Goal: Task Accomplishment & Management: Use online tool/utility

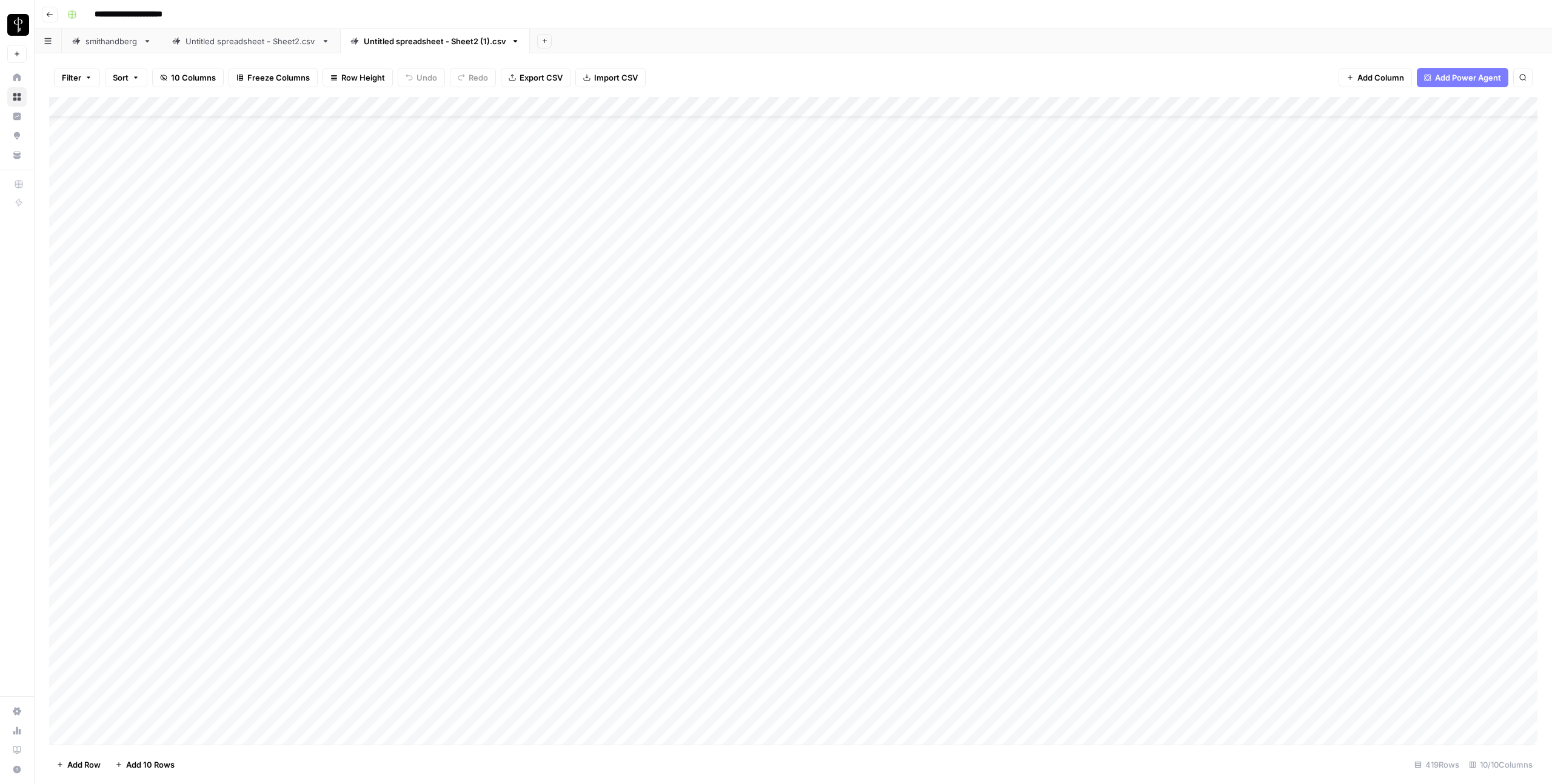
scroll to position [231, 0]
click at [541, 44] on button "Add Sheet" at bounding box center [544, 41] width 15 height 15
click at [566, 137] on span "CSV" at bounding box center [606, 143] width 89 height 12
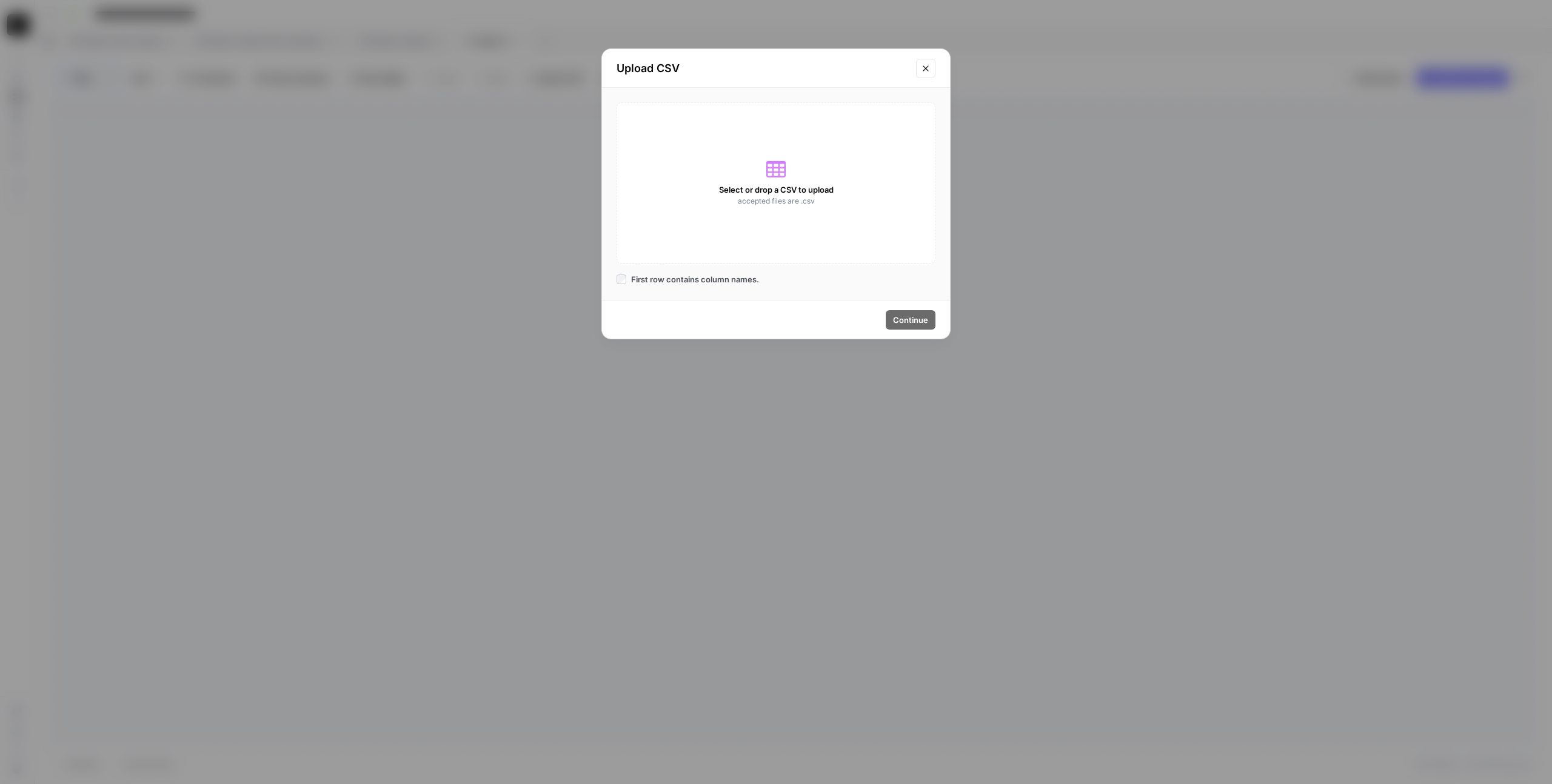
click at [808, 183] on div "Select or drop a CSV to upload accepted files are .csv" at bounding box center [776, 183] width 319 height 161
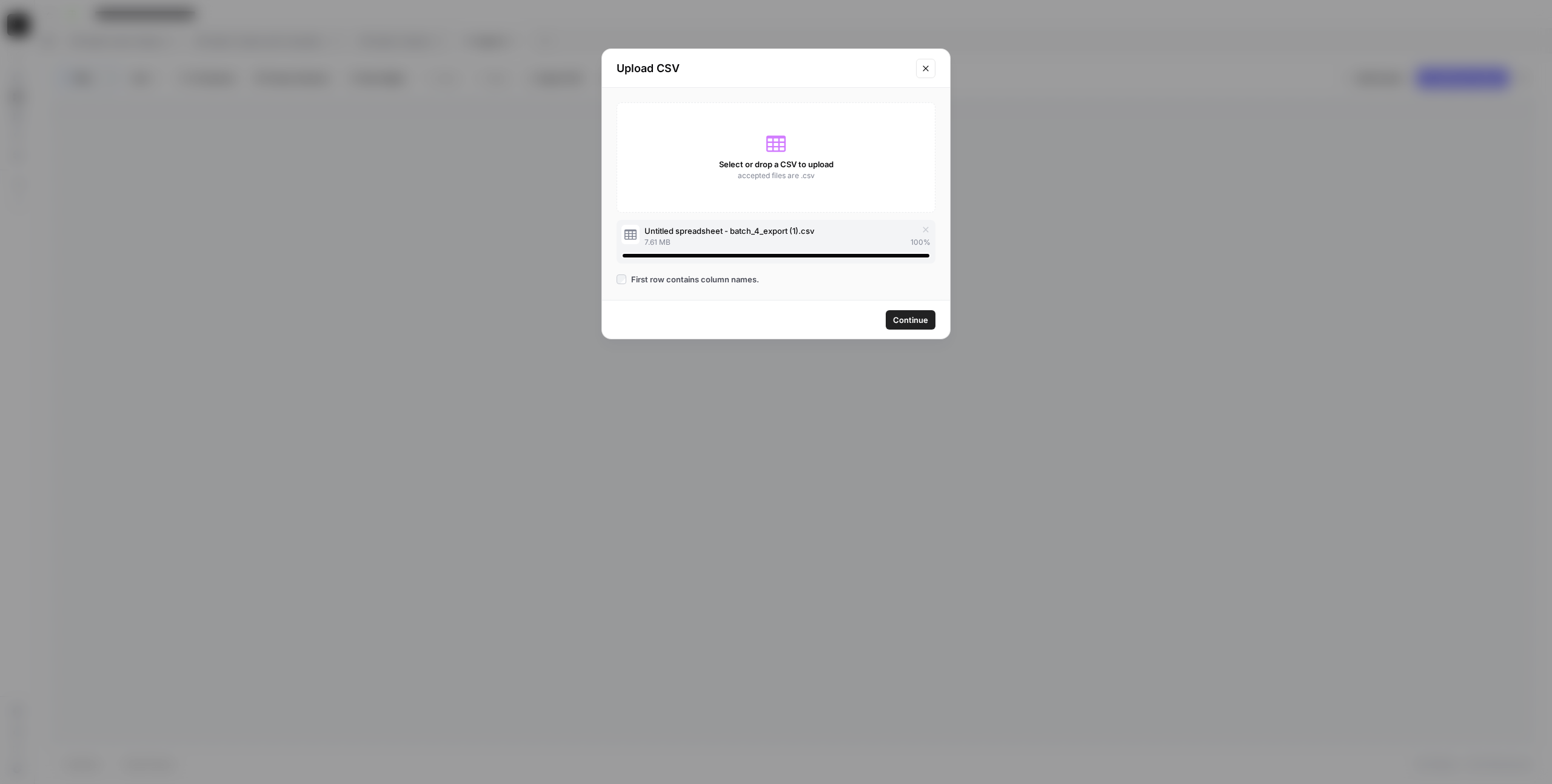
click at [901, 320] on span "Continue" at bounding box center [911, 320] width 35 height 12
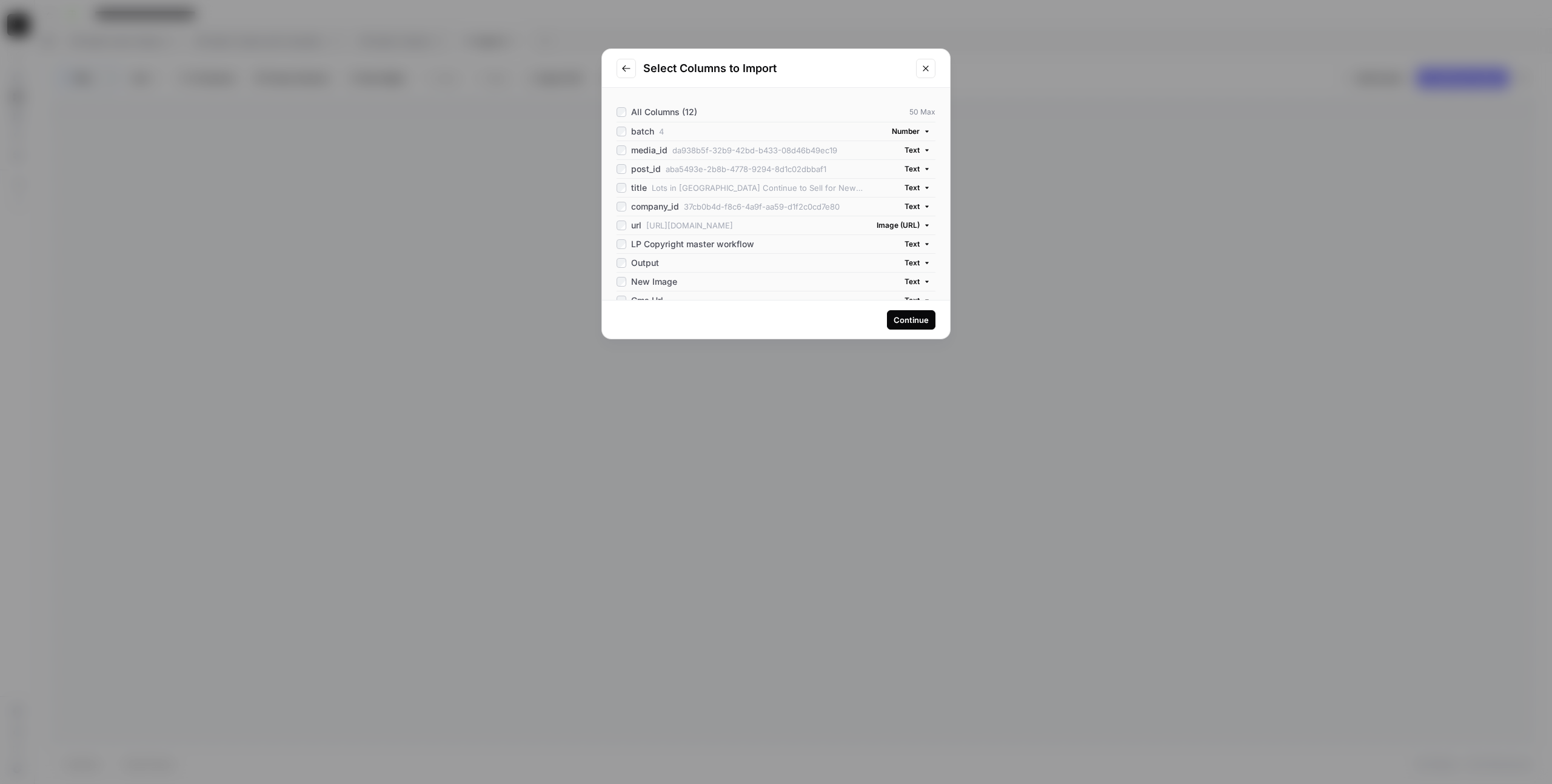
click at [901, 320] on div "Continue" at bounding box center [911, 320] width 35 height 12
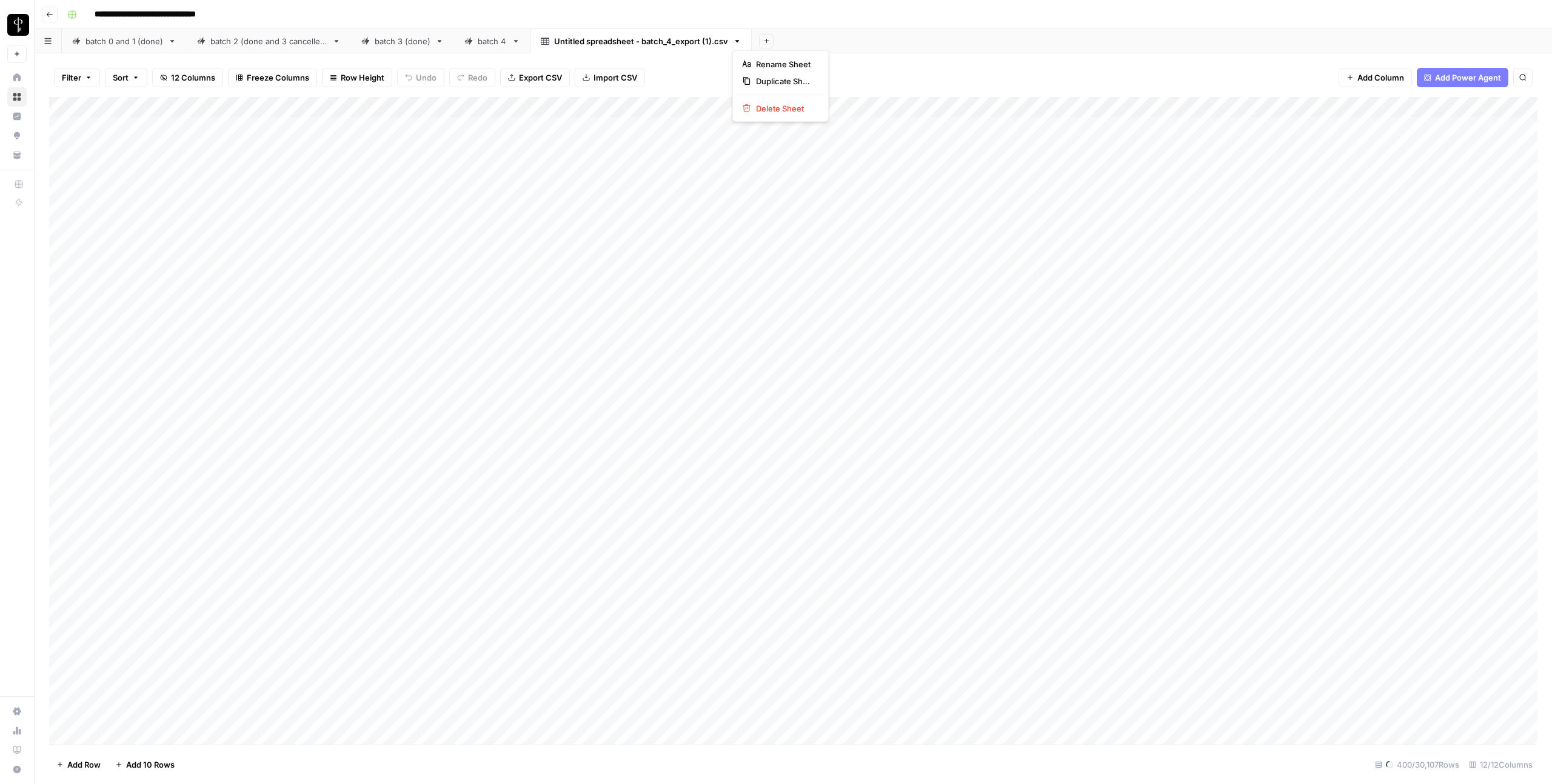
click at [735, 37] on icon "button" at bounding box center [737, 41] width 8 height 8
click at [758, 66] on span "Rename Sheet" at bounding box center [785, 64] width 58 height 12
type input "**********"
click at [515, 41] on icon at bounding box center [516, 41] width 5 height 2
click at [688, 44] on div "batch 4 (from 11000)" at bounding box center [685, 41] width 81 height 12
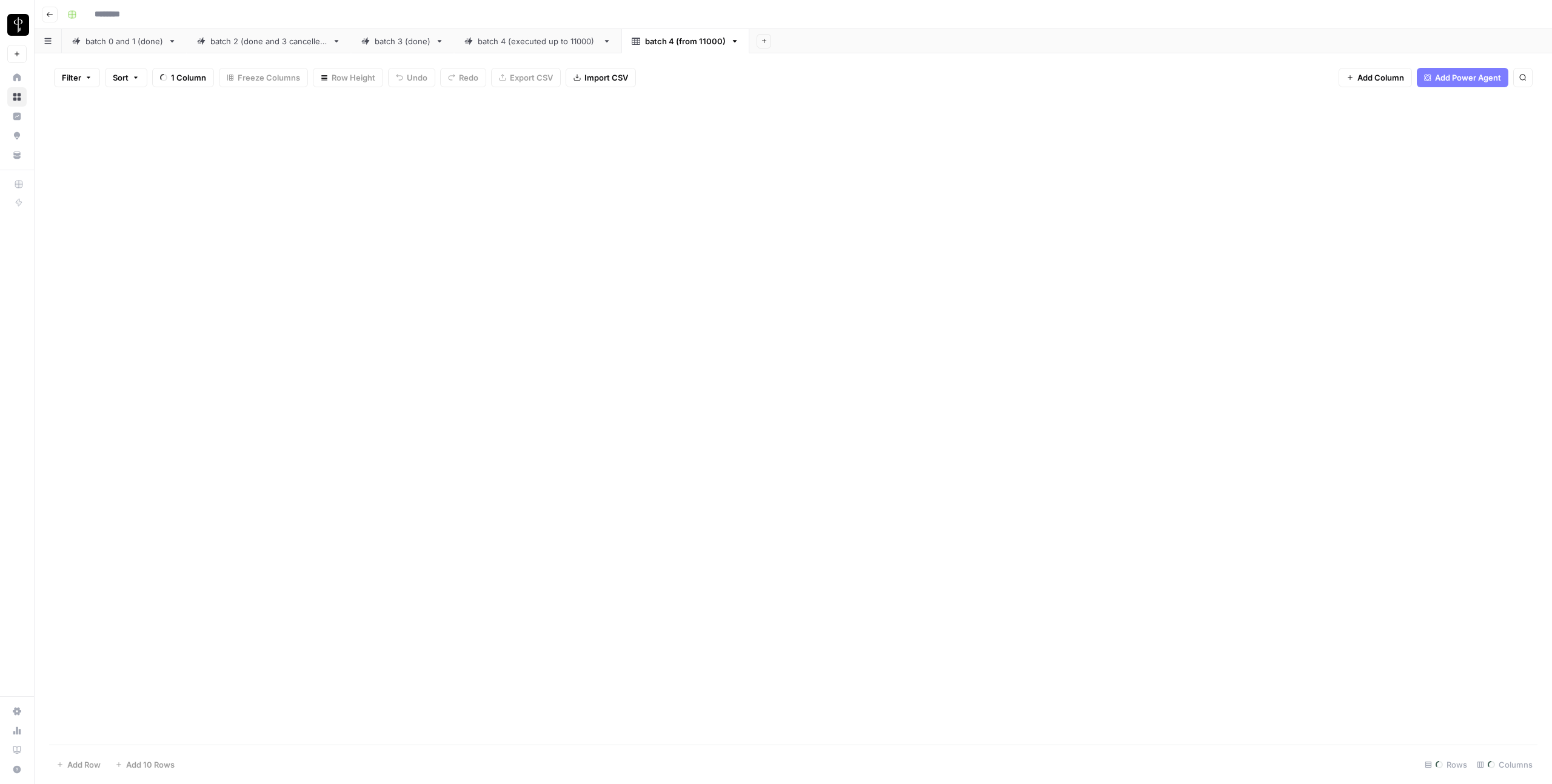
type input "**********"
click at [547, 43] on div "batch 4 (executed up to 11000)" at bounding box center [538, 41] width 120 height 12
click at [603, 41] on icon "button" at bounding box center [607, 41] width 8 height 8
click at [620, 59] on div "Rename Sheet" at bounding box center [649, 64] width 77 height 12
click at [552, 39] on input "**********" at bounding box center [537, 41] width 119 height 16
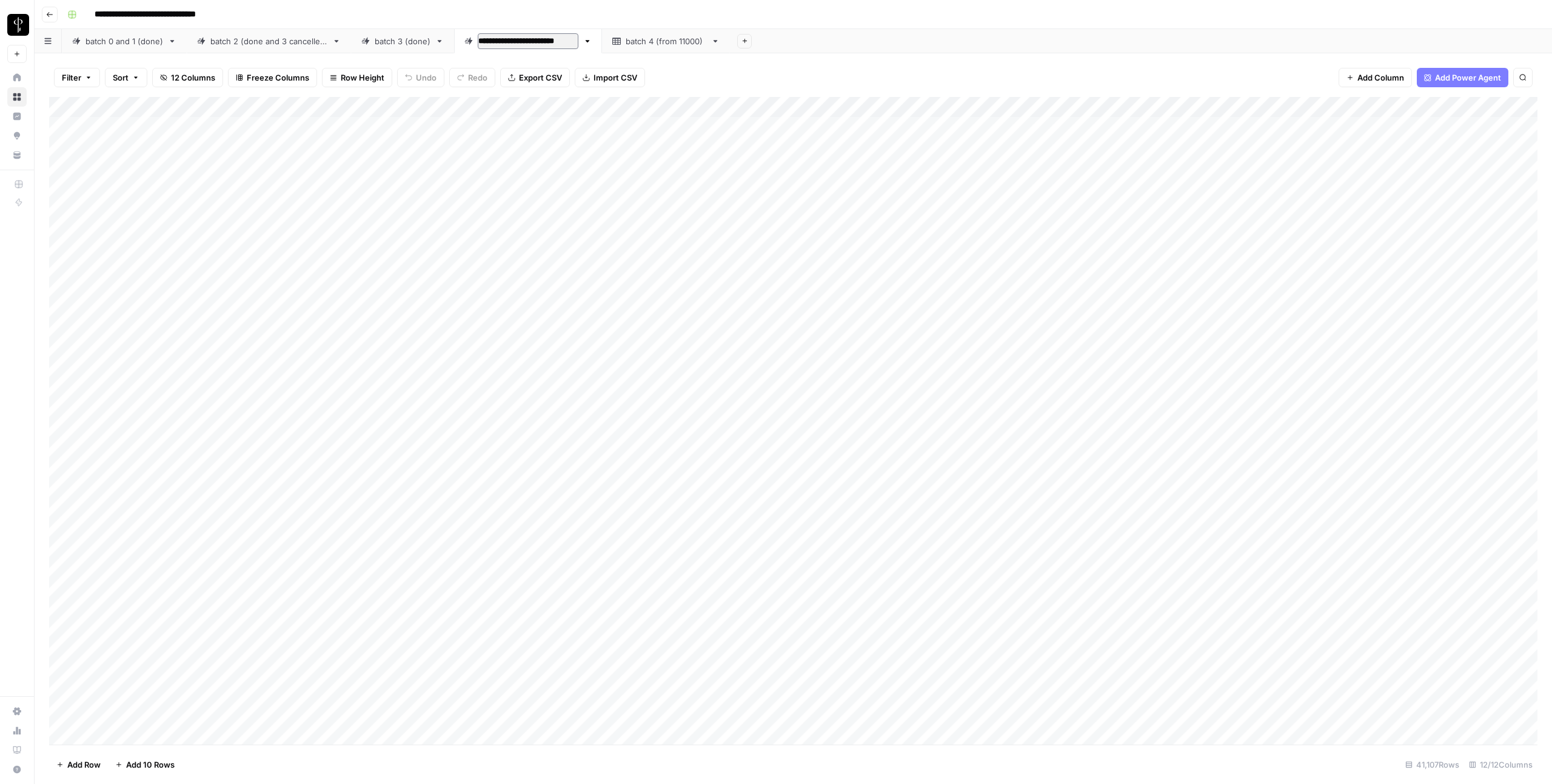
type input "**********"
click at [639, 43] on div "batch 4 (from 11000)" at bounding box center [668, 41] width 81 height 12
click at [1172, 108] on div "Add Column" at bounding box center [793, 420] width 1488 height 648
click at [1060, 272] on span "Remove Column" at bounding box center [1085, 271] width 106 height 12
click at [741, 129] on span "Delete" at bounding box center [732, 126] width 26 height 12
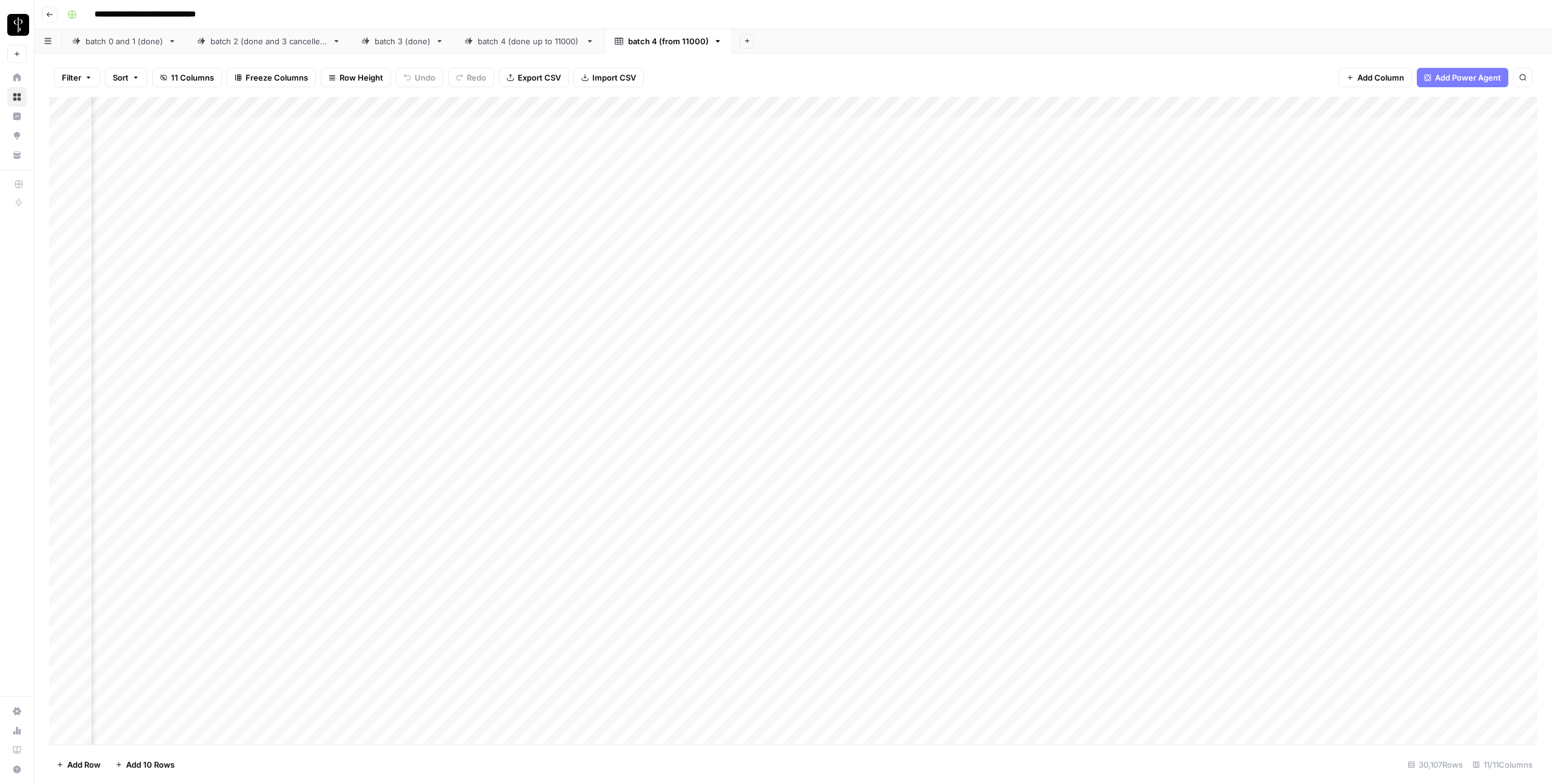
scroll to position [0, 412]
click at [1505, 109] on span "Add Column" at bounding box center [1509, 107] width 42 height 11
click at [1469, 35] on button "Workflow" at bounding box center [1457, 34] width 48 height 18
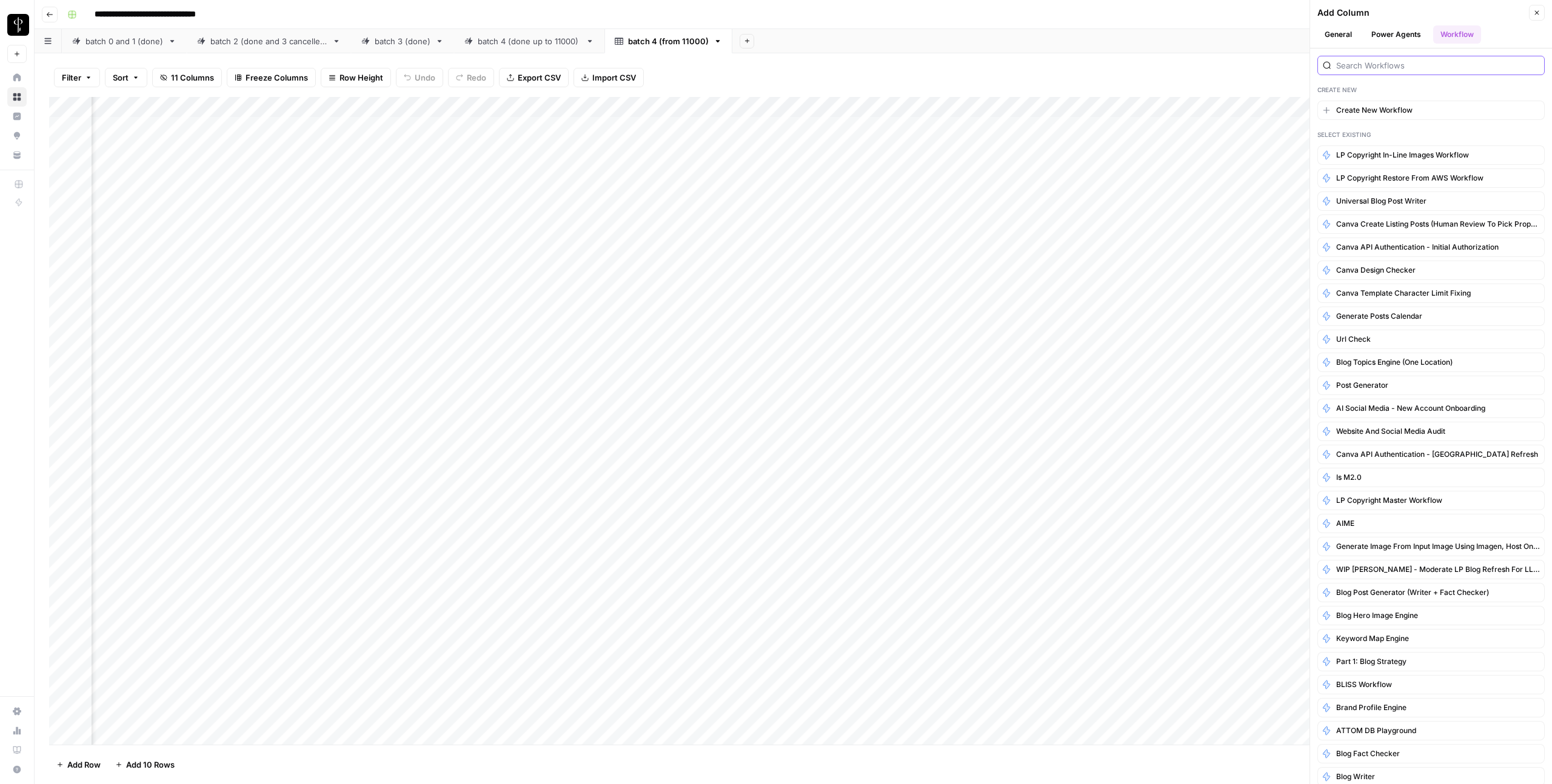
click at [1383, 67] on input "search" at bounding box center [1437, 65] width 203 height 12
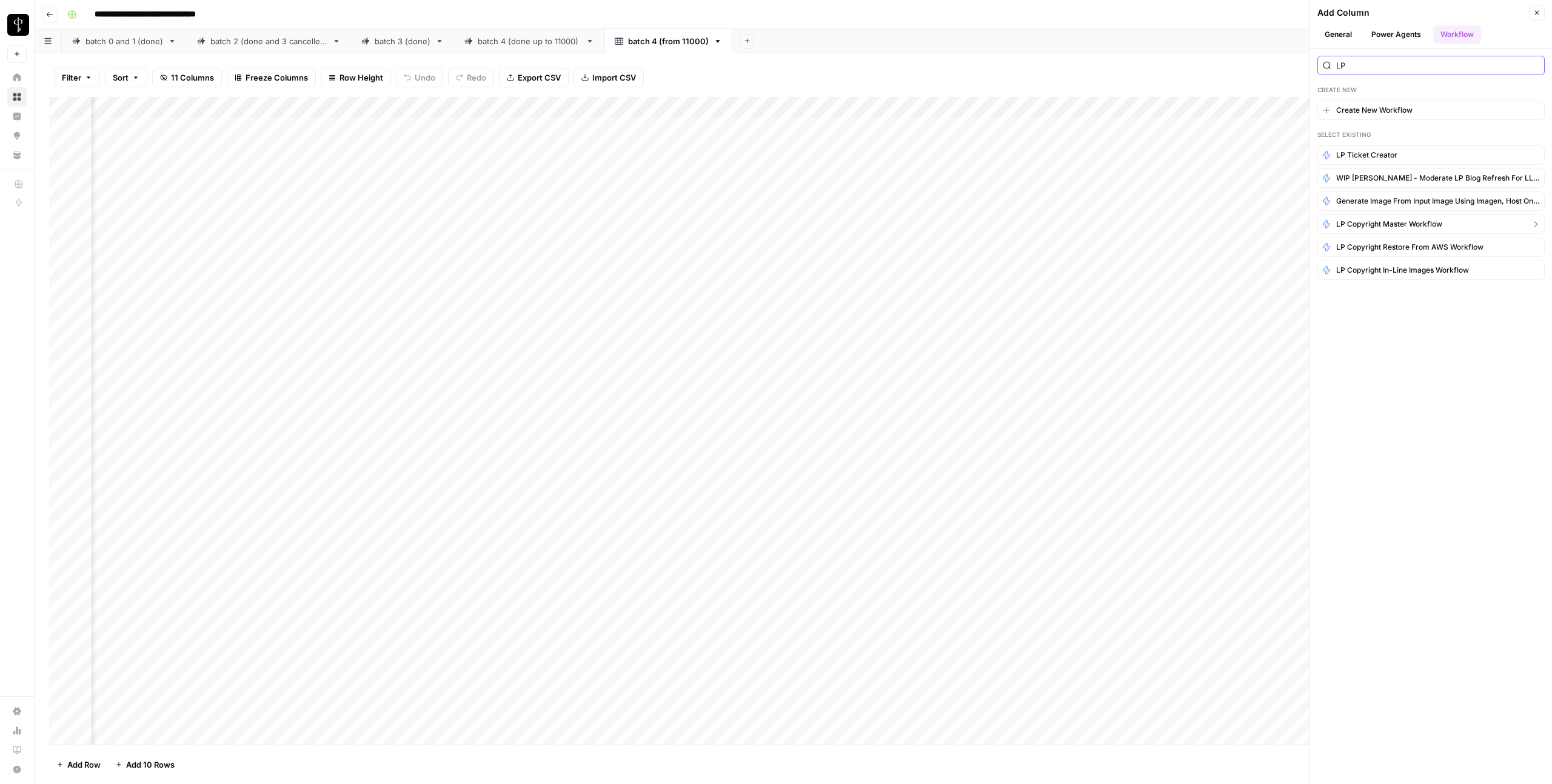
type input "LP"
click at [1372, 230] on button "LP Copyright master workflow" at bounding box center [1431, 224] width 227 height 19
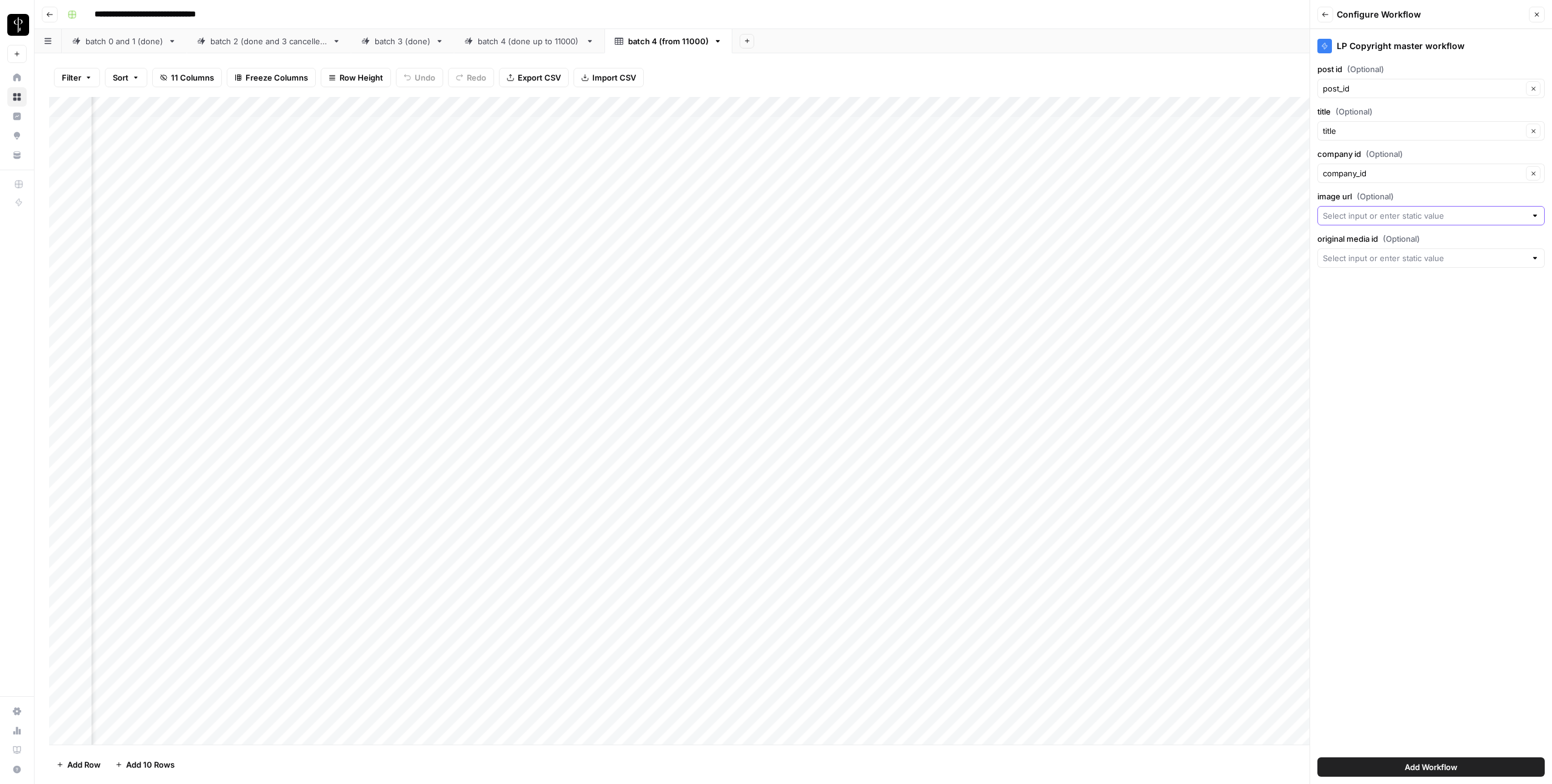
click at [1358, 212] on input "image url (Optional)" at bounding box center [1424, 216] width 203 height 12
click at [1357, 289] on span "url" at bounding box center [1421, 284] width 187 height 12
type input "url"
click at [1354, 265] on div at bounding box center [1431, 258] width 227 height 19
click at [1354, 320] on span "media_id" at bounding box center [1421, 326] width 187 height 12
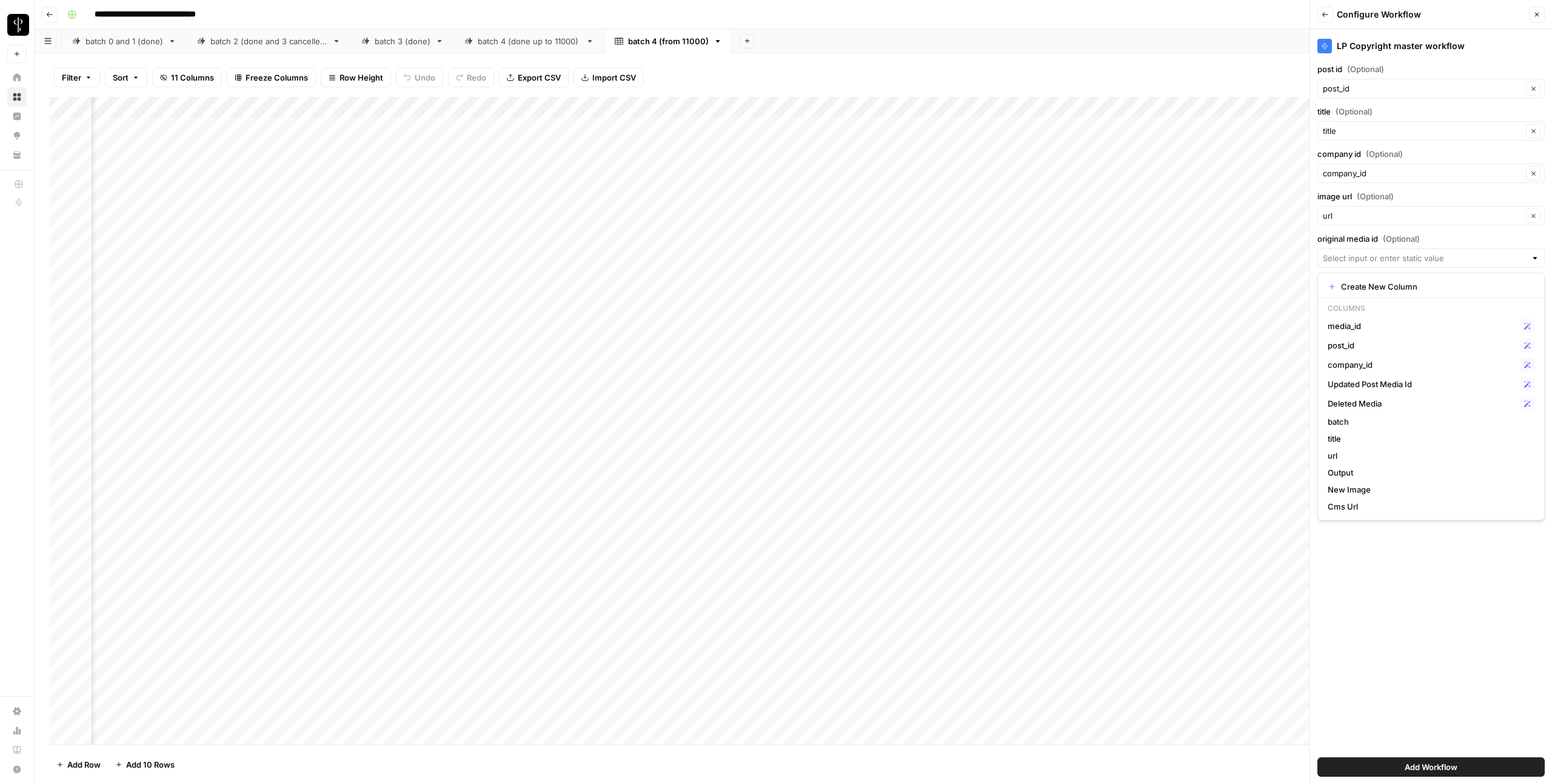
type input "media_id"
click at [1443, 766] on span "Add Workflow" at bounding box center [1431, 767] width 53 height 12
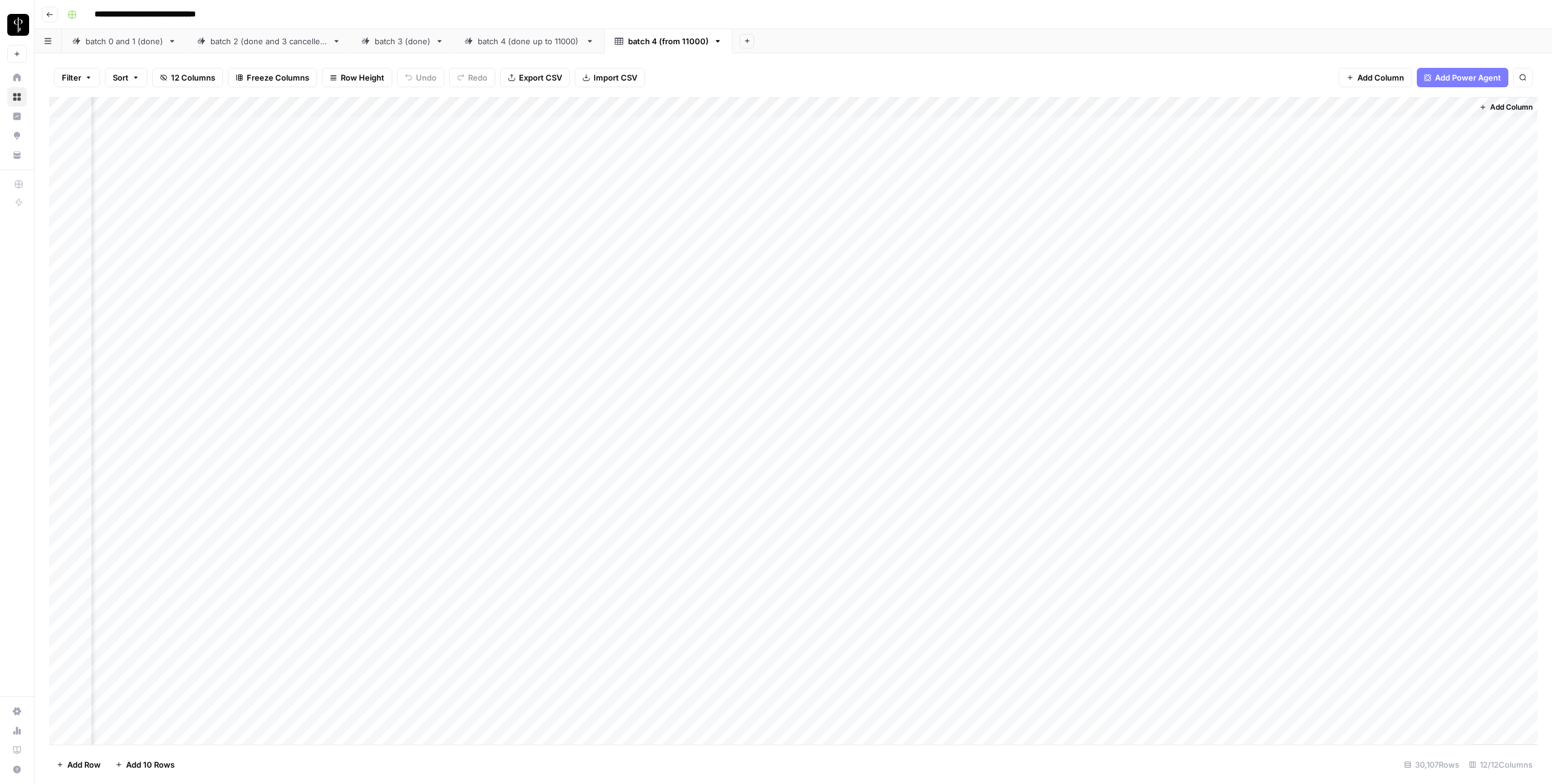
scroll to position [0, 583]
drag, startPoint x: 1349, startPoint y: 105, endPoint x: 529, endPoint y: 129, distance: 820.4
click at [529, 129] on div "Add Column" at bounding box center [793, 420] width 1488 height 648
click at [760, 107] on div "Add Column" at bounding box center [793, 420] width 1488 height 648
click at [630, 264] on span "Remove Column" at bounding box center [673, 271] width 106 height 12
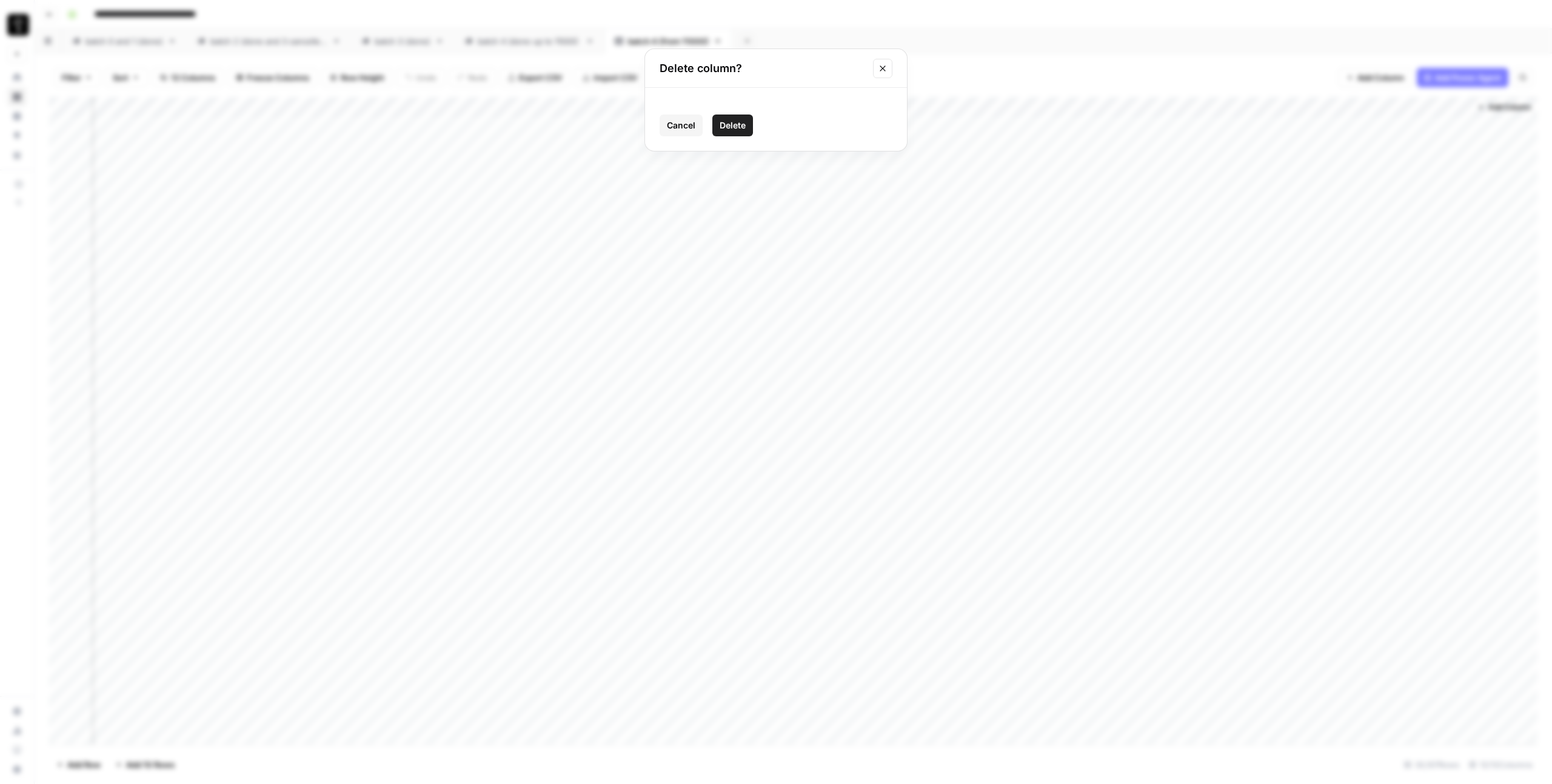
click at [750, 127] on button "Delete" at bounding box center [732, 125] width 41 height 21
click at [934, 104] on div "Add Column" at bounding box center [793, 420] width 1488 height 648
click at [847, 271] on span "Remove Column" at bounding box center [847, 271] width 106 height 12
click at [746, 126] on button "Delete" at bounding box center [732, 125] width 41 height 21
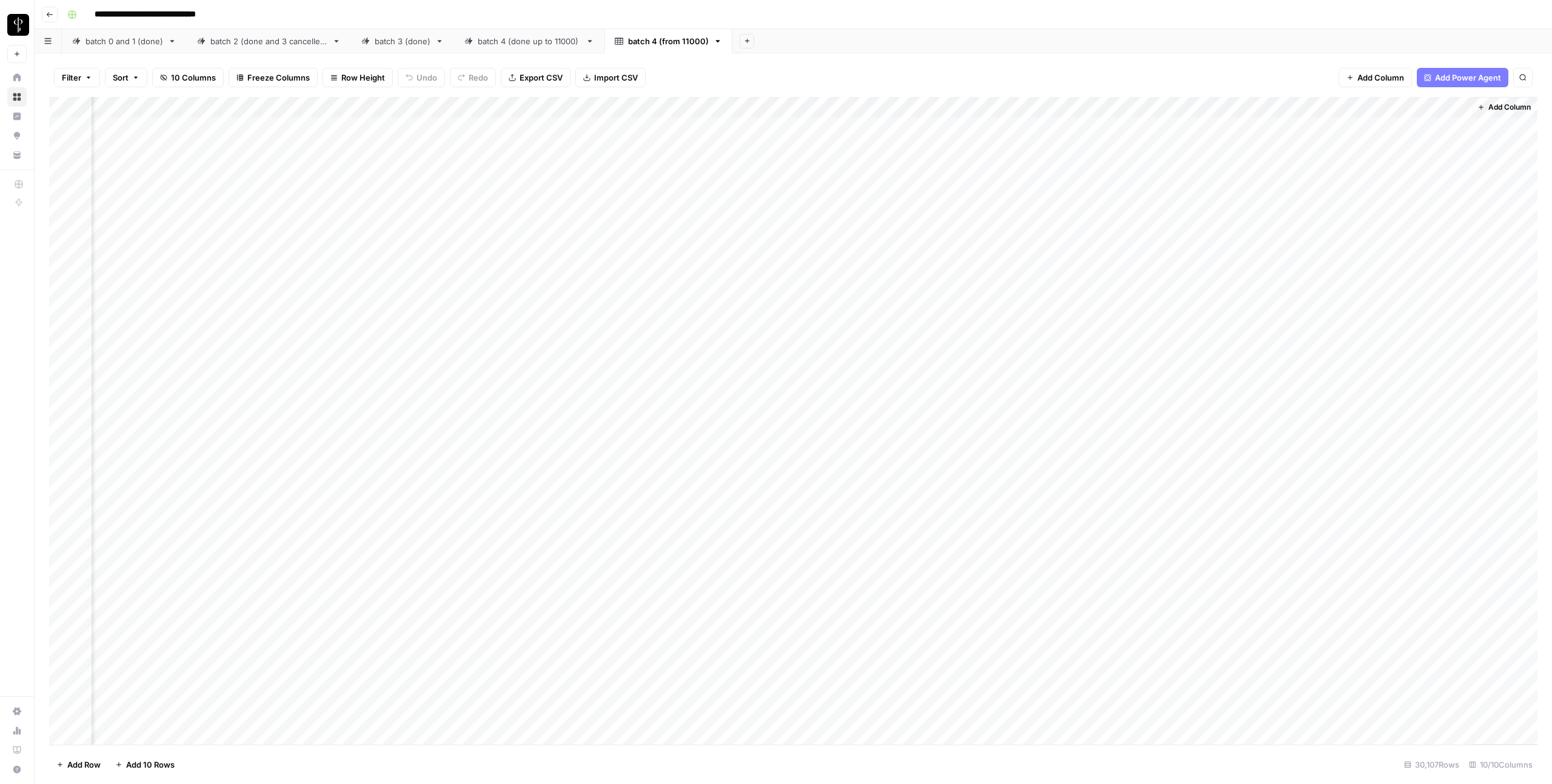
scroll to position [0, 233]
click at [858, 129] on div "Add Column" at bounding box center [793, 420] width 1488 height 648
click at [862, 148] on div "Add Column" at bounding box center [793, 420] width 1488 height 648
click at [1109, 109] on div "Add Column" at bounding box center [793, 420] width 1488 height 648
type input "Cms Url"
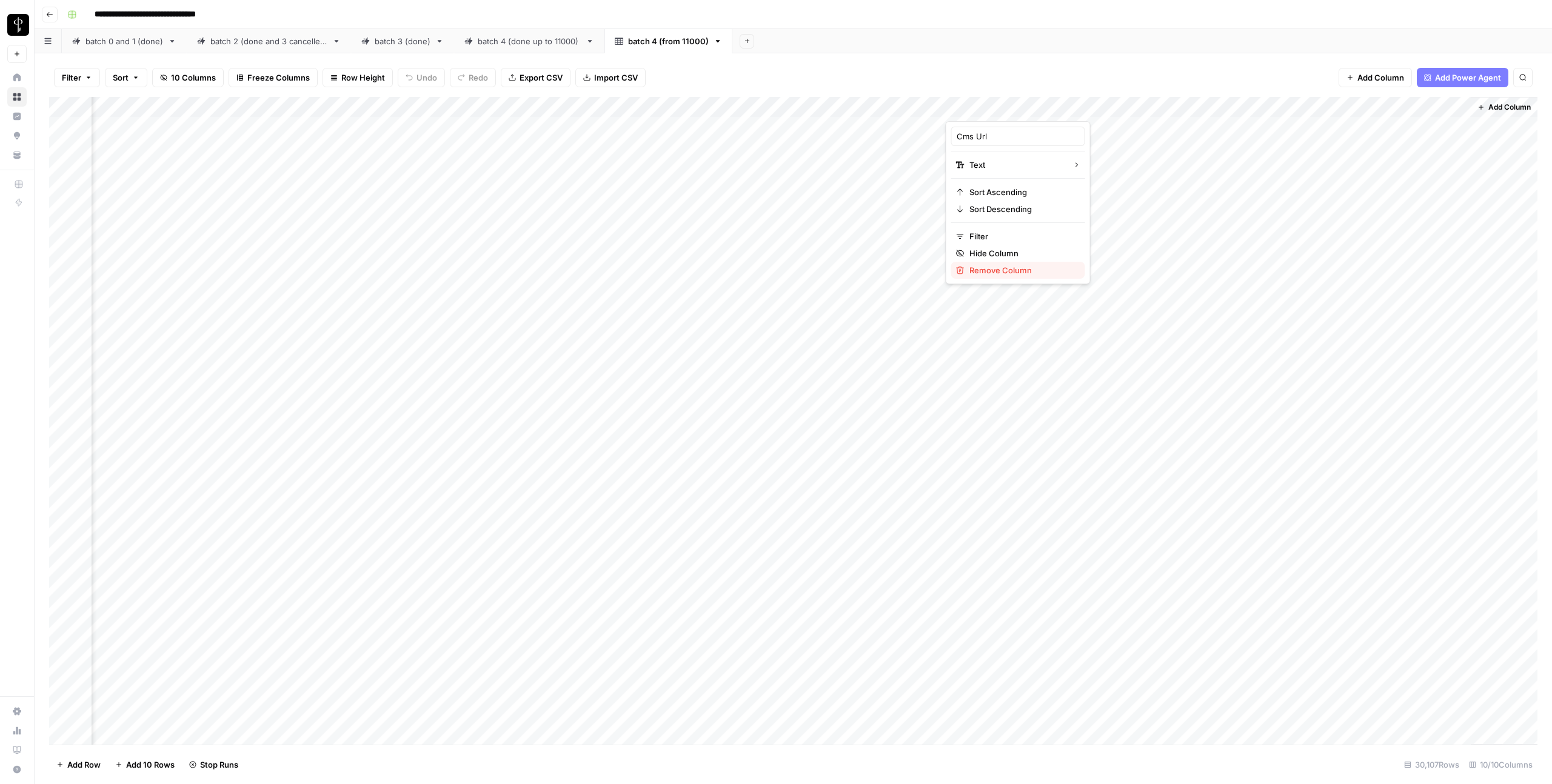
click at [1012, 267] on span "Remove Column" at bounding box center [1022, 271] width 106 height 12
click at [730, 133] on button "Delete" at bounding box center [732, 125] width 41 height 21
click at [886, 128] on div "Add Column" at bounding box center [793, 420] width 1488 height 648
click at [878, 129] on div "Add Column" at bounding box center [793, 420] width 1488 height 648
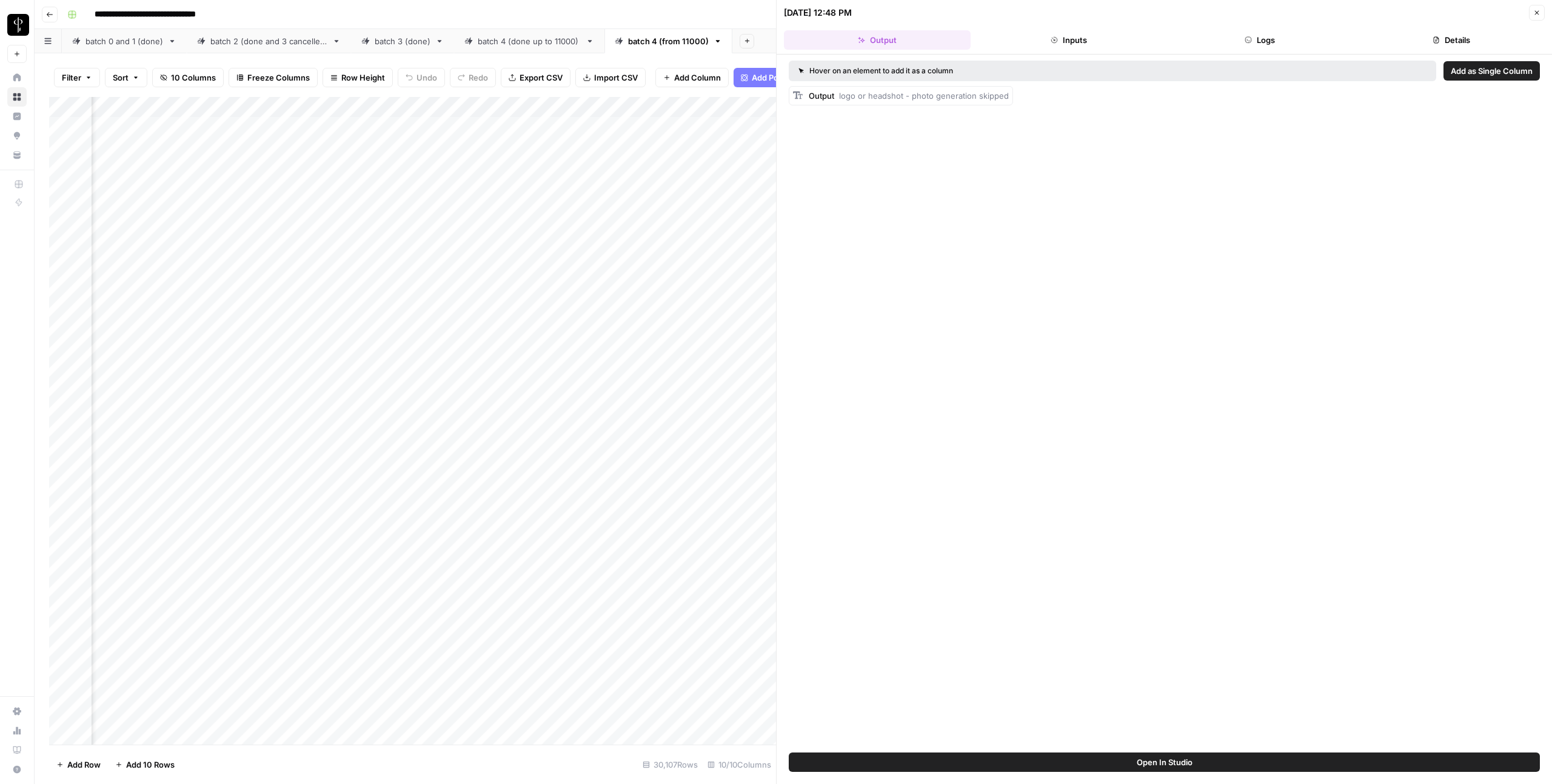
click at [1539, 15] on icon "button" at bounding box center [1536, 12] width 7 height 7
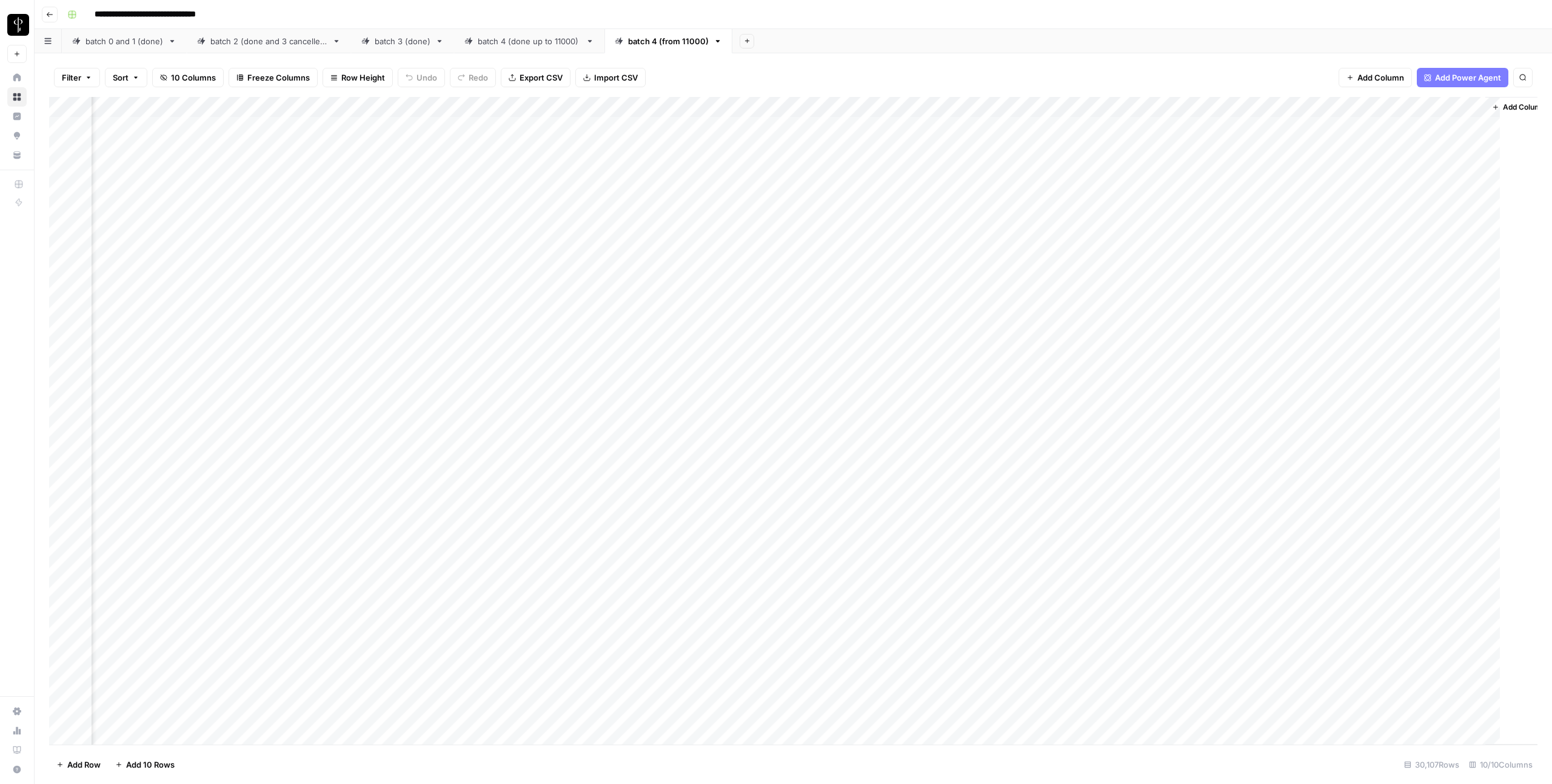
scroll to position [0, 153]
click at [1302, 109] on div "Add Column" at bounding box center [793, 420] width 1488 height 648
type input "Updated Post Media Id"
click at [1194, 269] on span "Remove Column" at bounding box center [1212, 271] width 106 height 12
click at [733, 129] on span "Delete" at bounding box center [732, 126] width 26 height 12
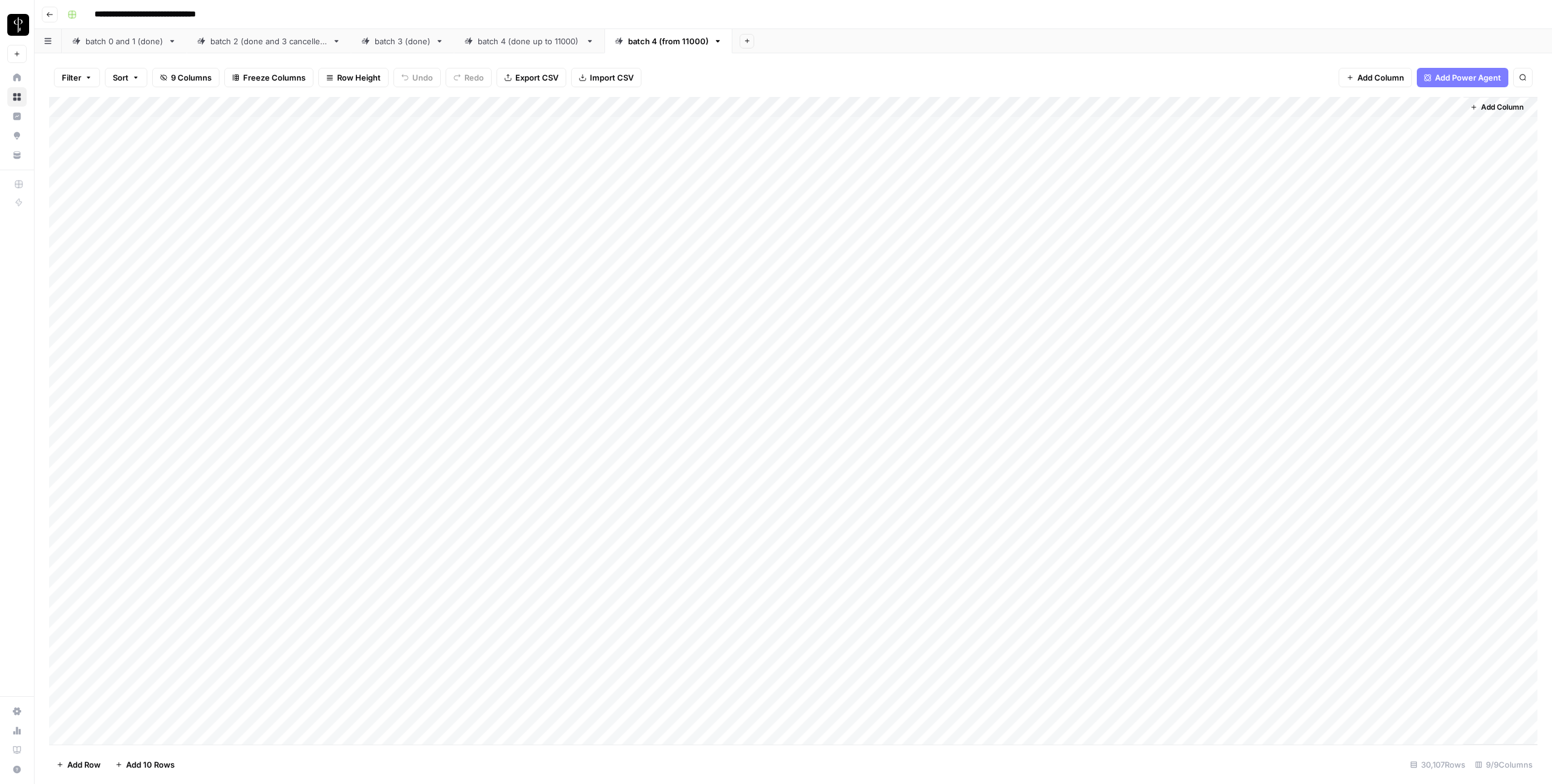
scroll to position [0, 0]
click at [1453, 108] on div "Add Column" at bounding box center [793, 420] width 1488 height 648
click at [1337, 275] on span "Remove Column" at bounding box center [1365, 271] width 106 height 12
click at [728, 129] on span "Delete" at bounding box center [732, 126] width 26 height 12
click at [62, 169] on div "Add Column" at bounding box center [793, 420] width 1488 height 648
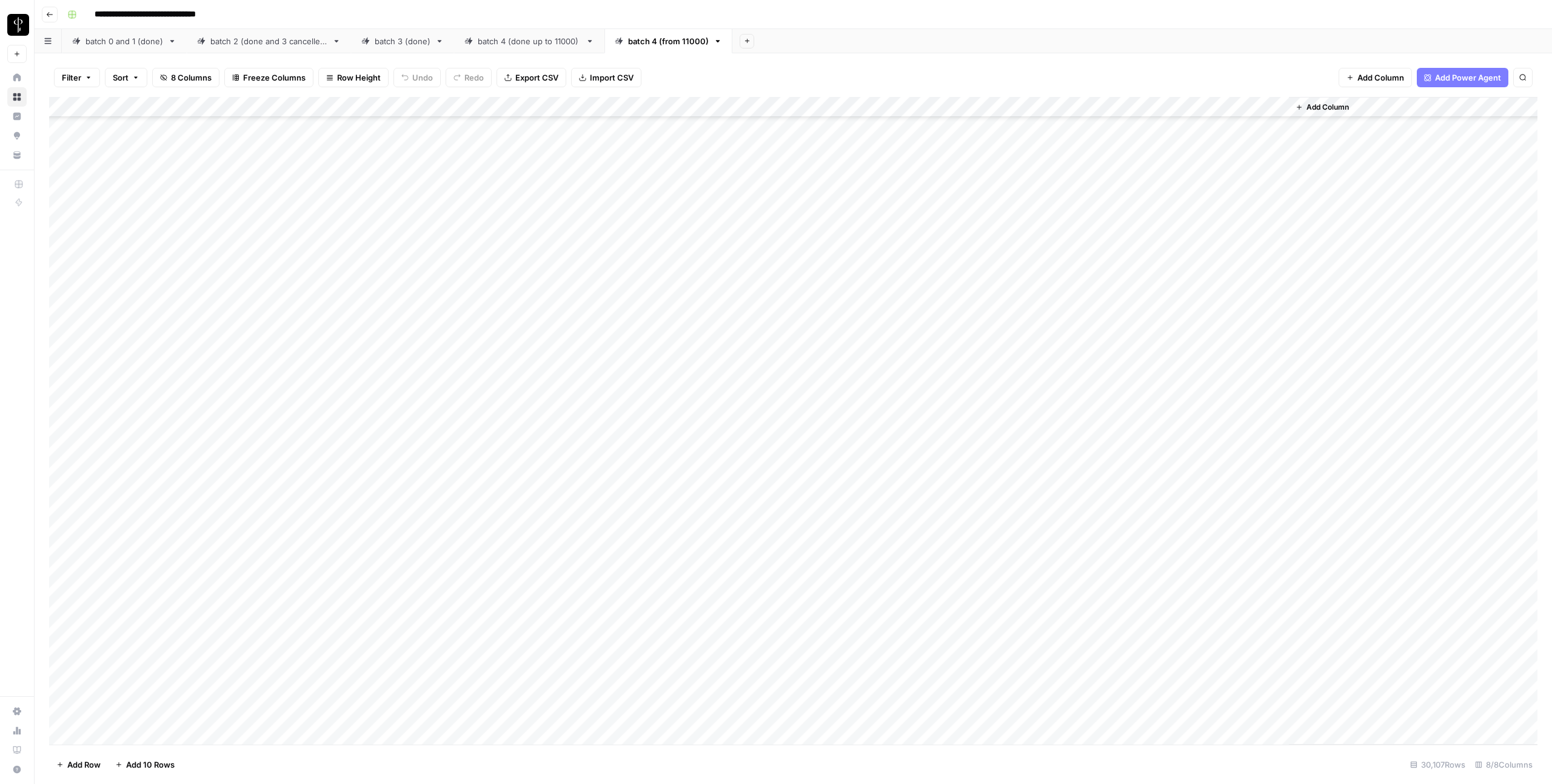
scroll to position [275186, 0]
click at [64, 598] on div "Add Column" at bounding box center [793, 420] width 1488 height 648
click at [1171, 111] on div "Add Column" at bounding box center [793, 420] width 1488 height 648
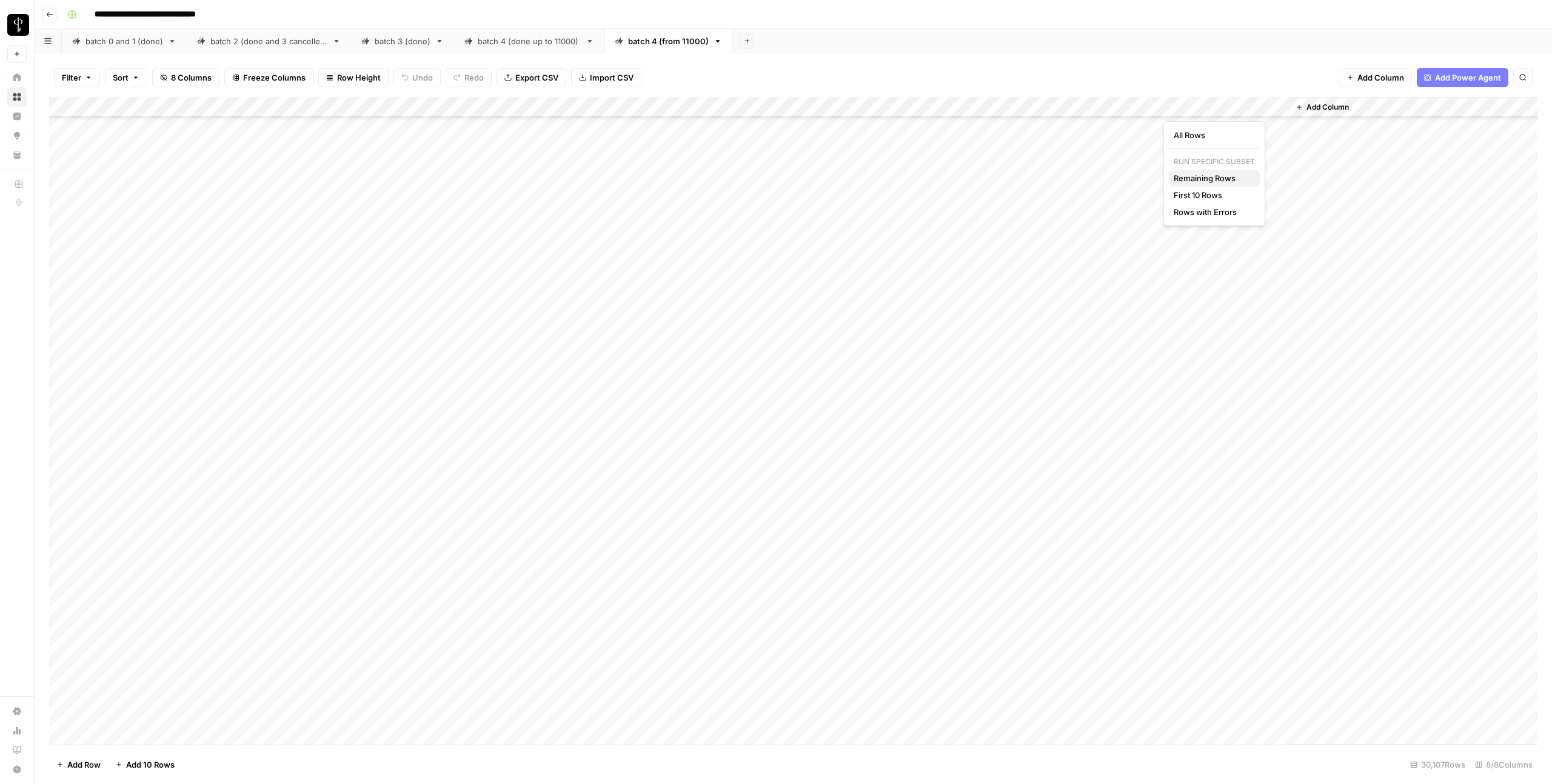
click at [1197, 182] on span "Remaining Rows" at bounding box center [1212, 179] width 77 height 12
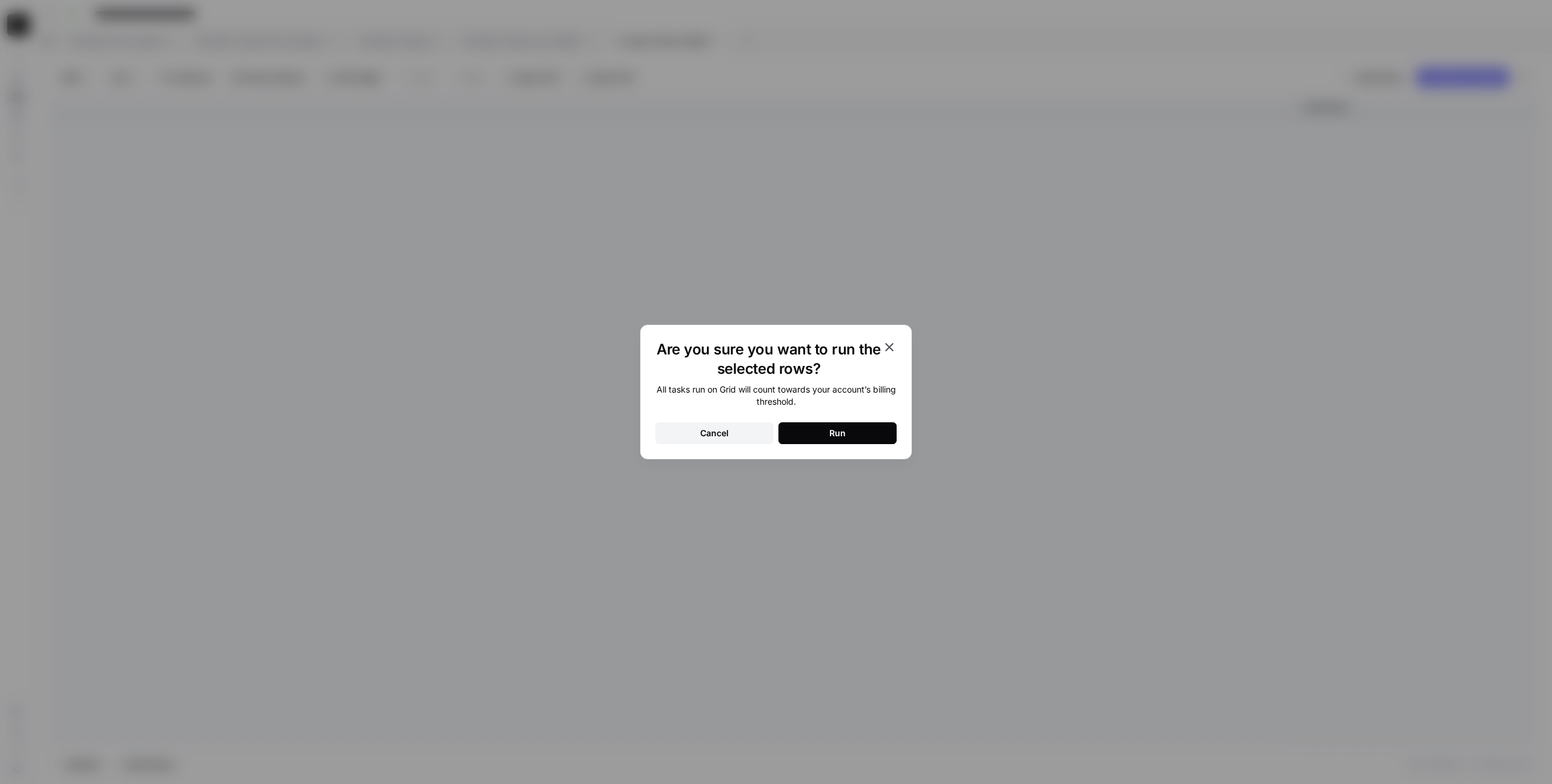
click at [794, 429] on button "Run" at bounding box center [837, 433] width 118 height 21
